Goal: Task Accomplishment & Management: Manage account settings

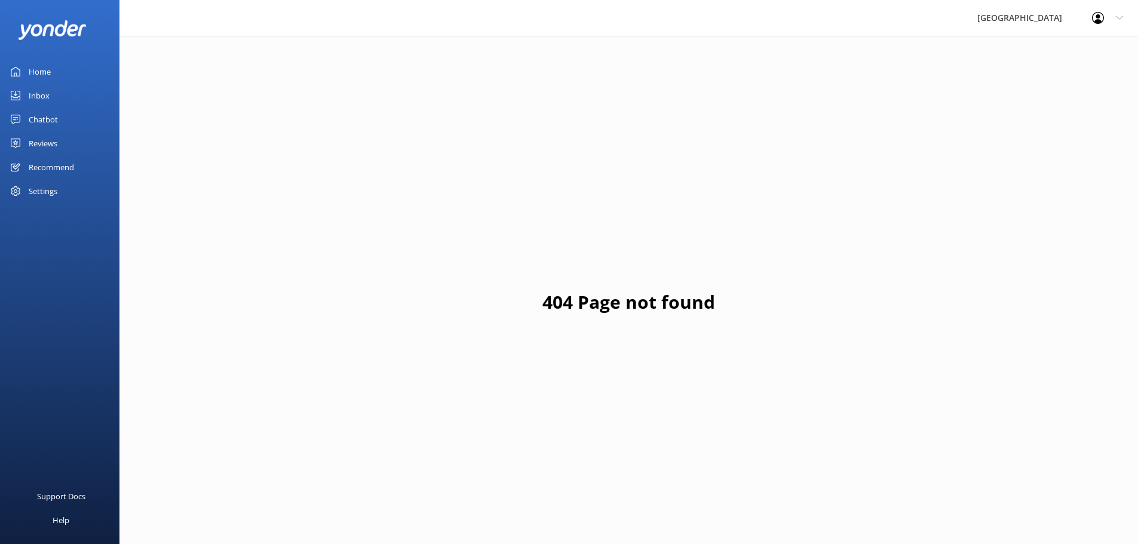
click at [61, 143] on link "Reviews" at bounding box center [60, 143] width 120 height 24
